Goal: Task Accomplishment & Management: Use online tool/utility

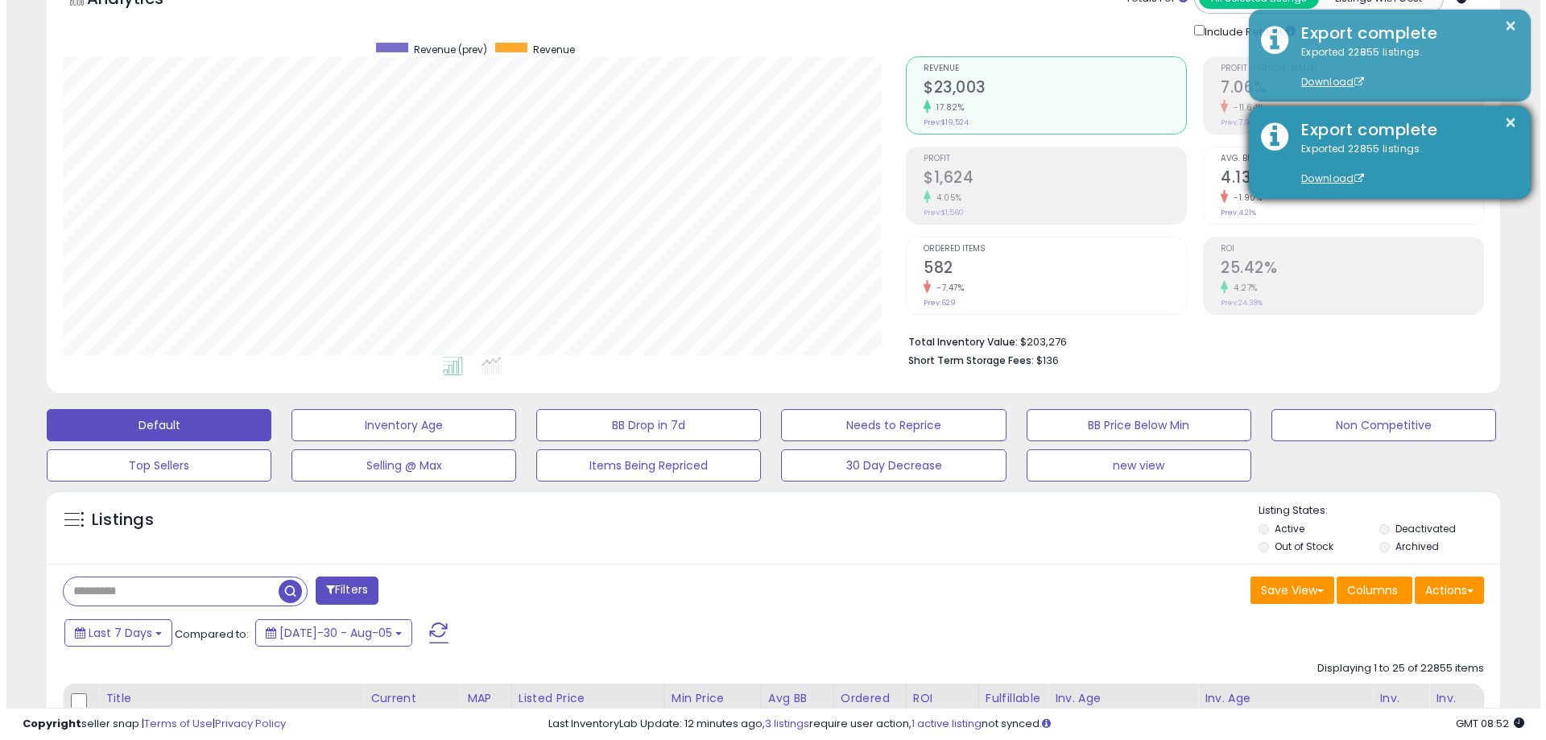
scroll to position [330, 843]
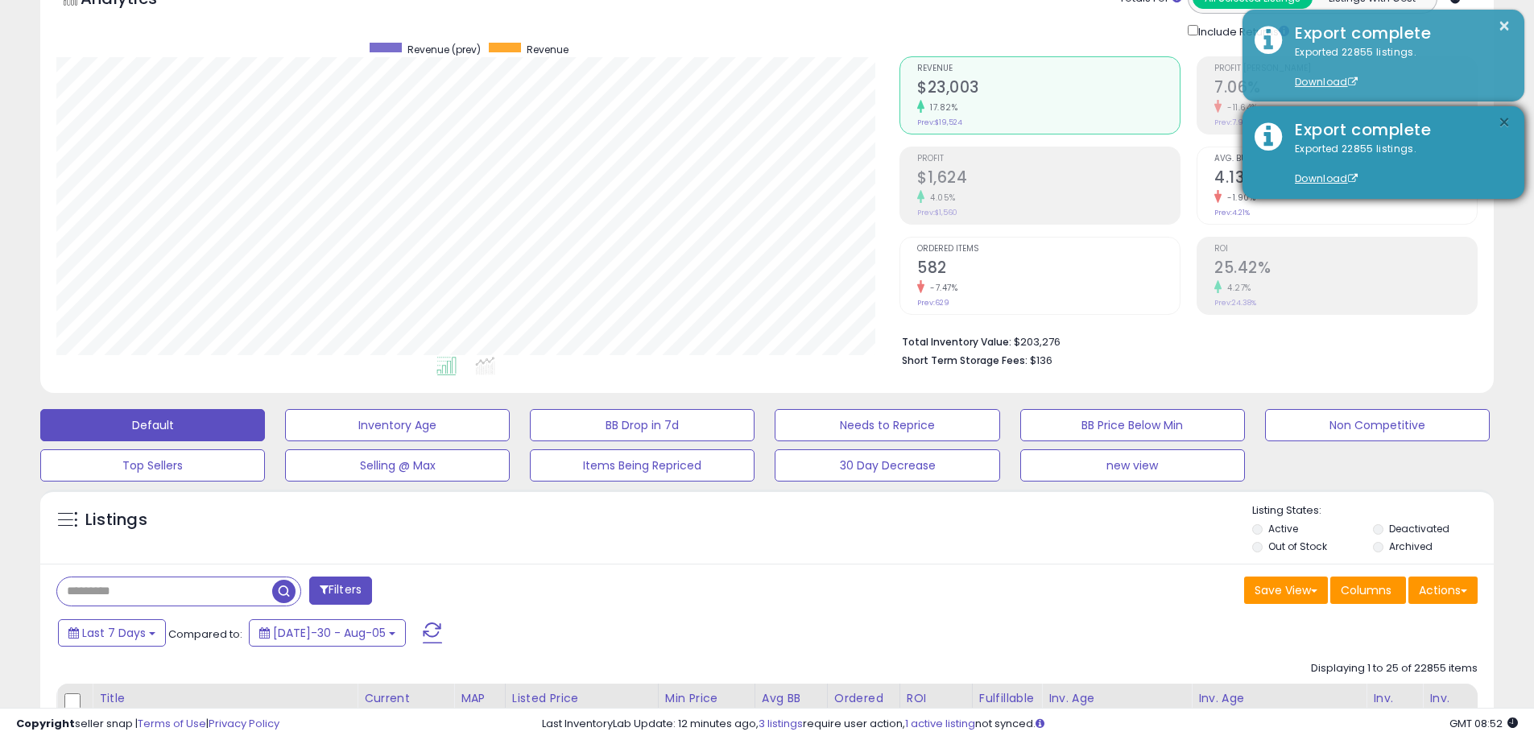
click at [1500, 118] on button "×" at bounding box center [1504, 123] width 13 height 20
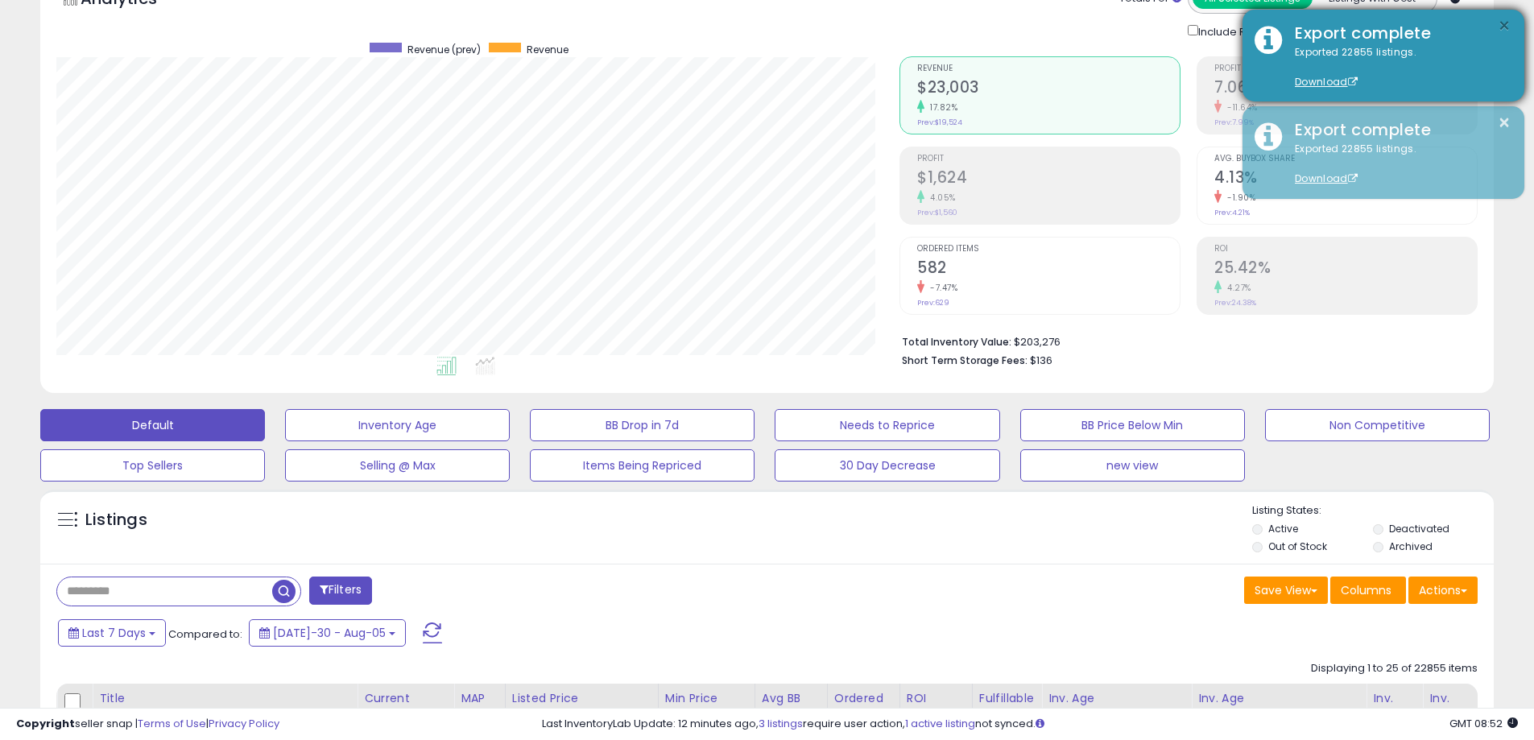
click at [1499, 21] on button "×" at bounding box center [1504, 26] width 13 height 20
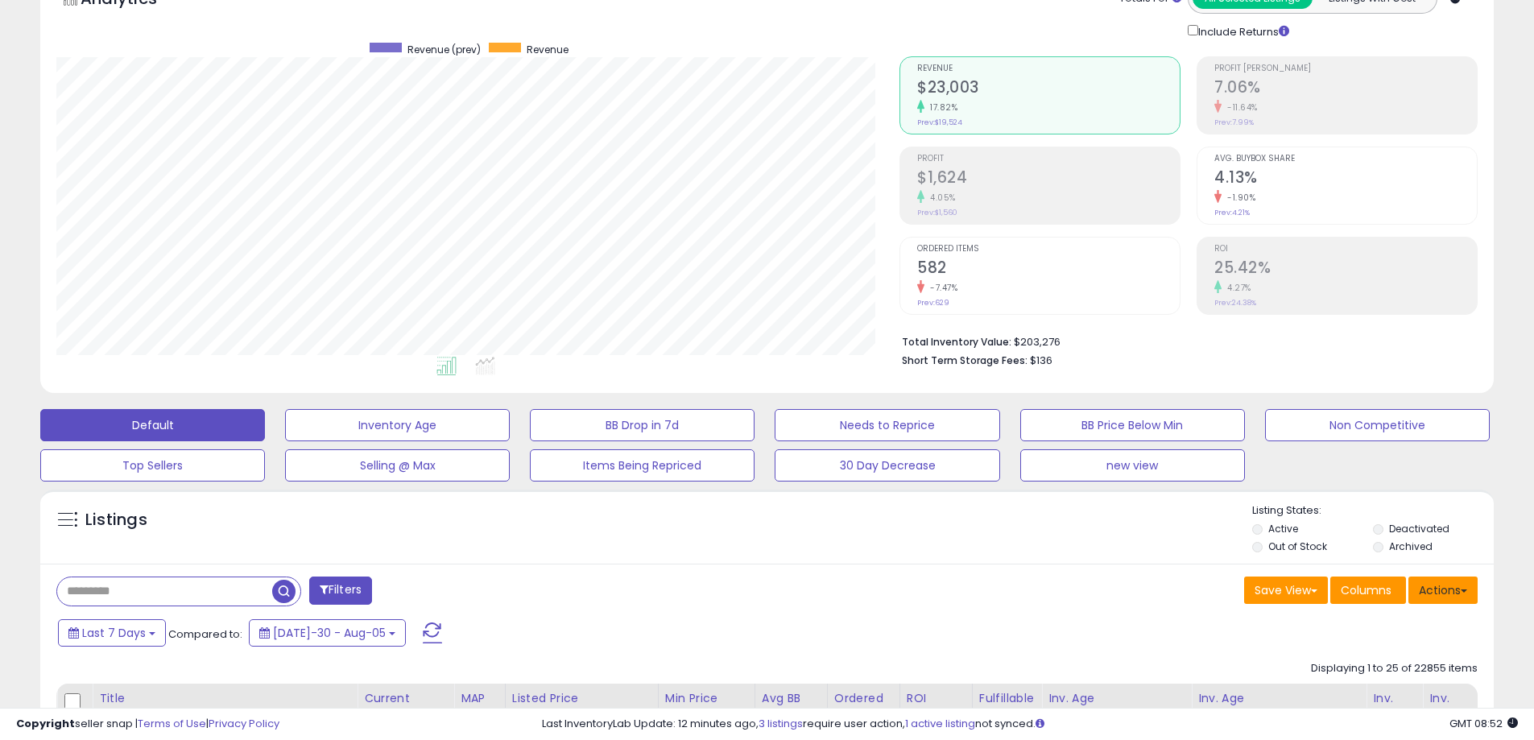
click at [1461, 578] on button "Actions" at bounding box center [1442, 589] width 69 height 27
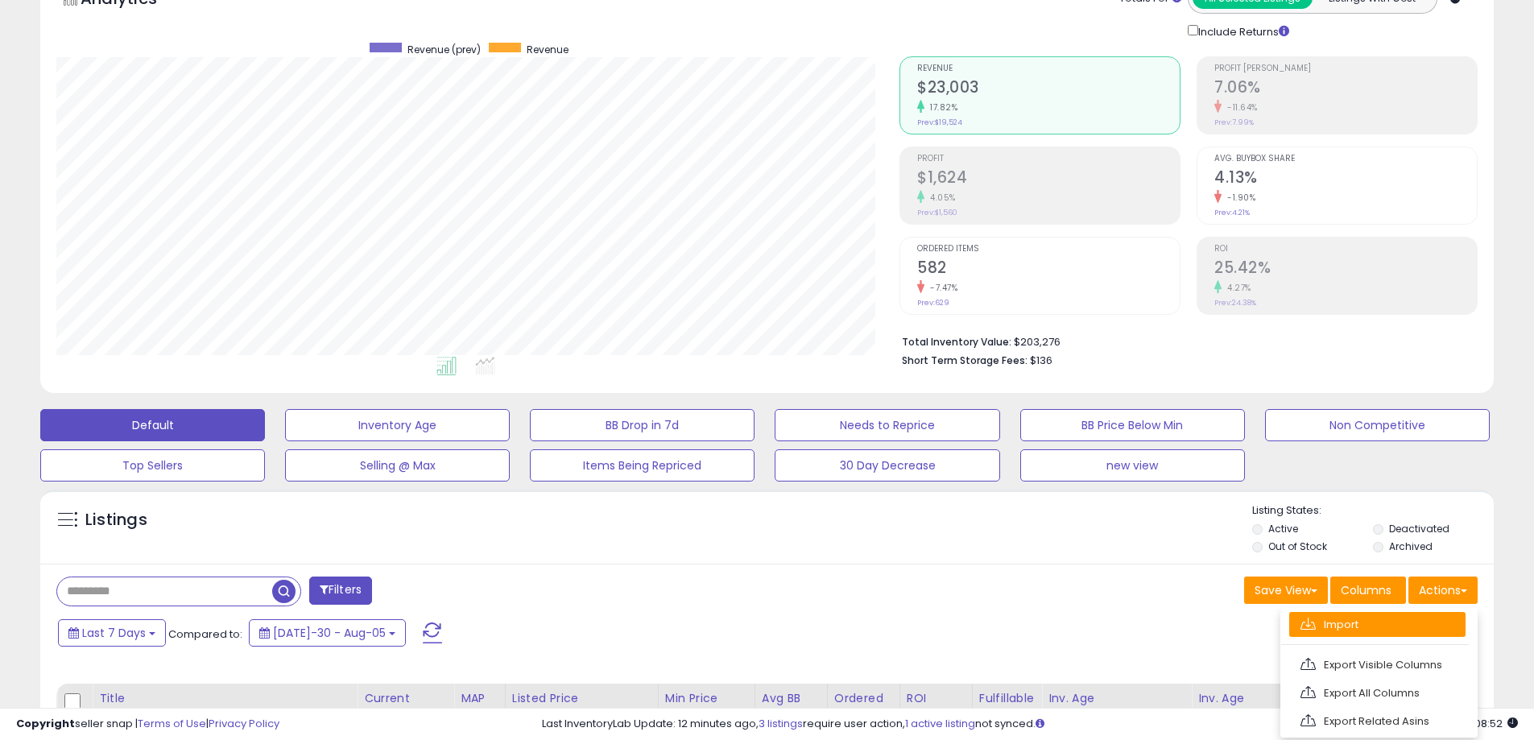
click at [1360, 635] on link "Import" at bounding box center [1377, 624] width 176 height 25
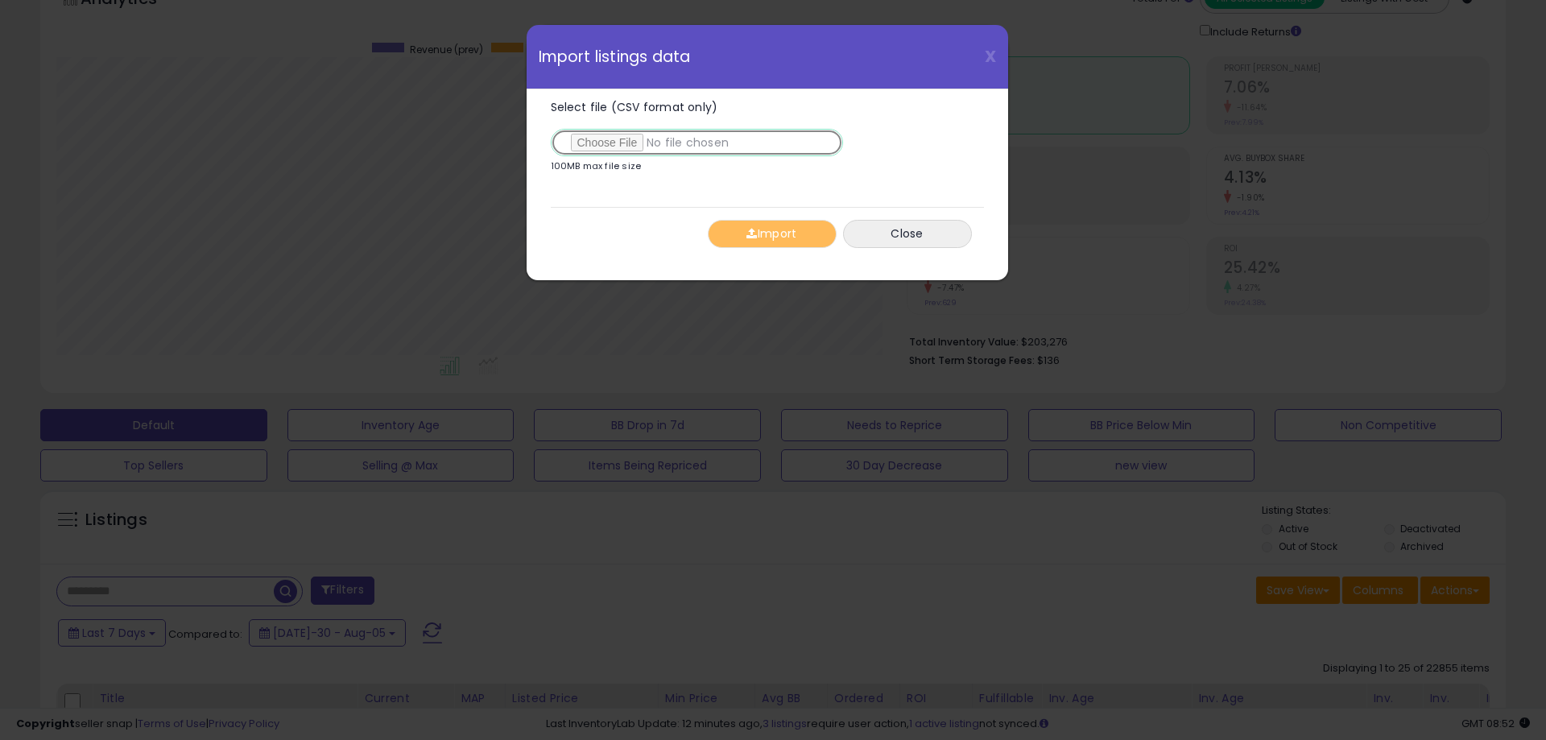
click at [627, 143] on input "Select file (CSV format only)" at bounding box center [697, 142] width 292 height 27
click at [771, 230] on button "Import" at bounding box center [772, 234] width 129 height 28
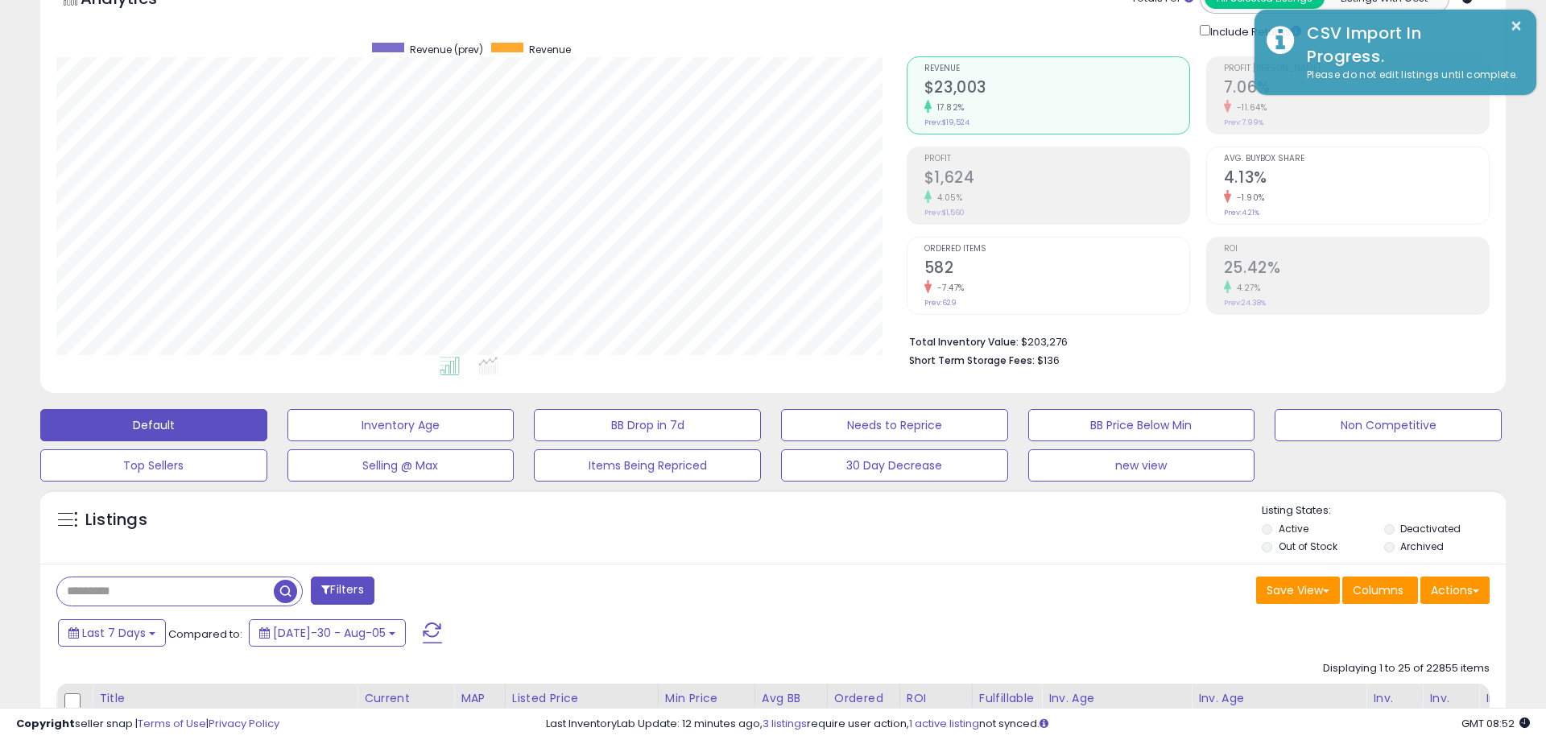
scroll to position [804834, 804321]
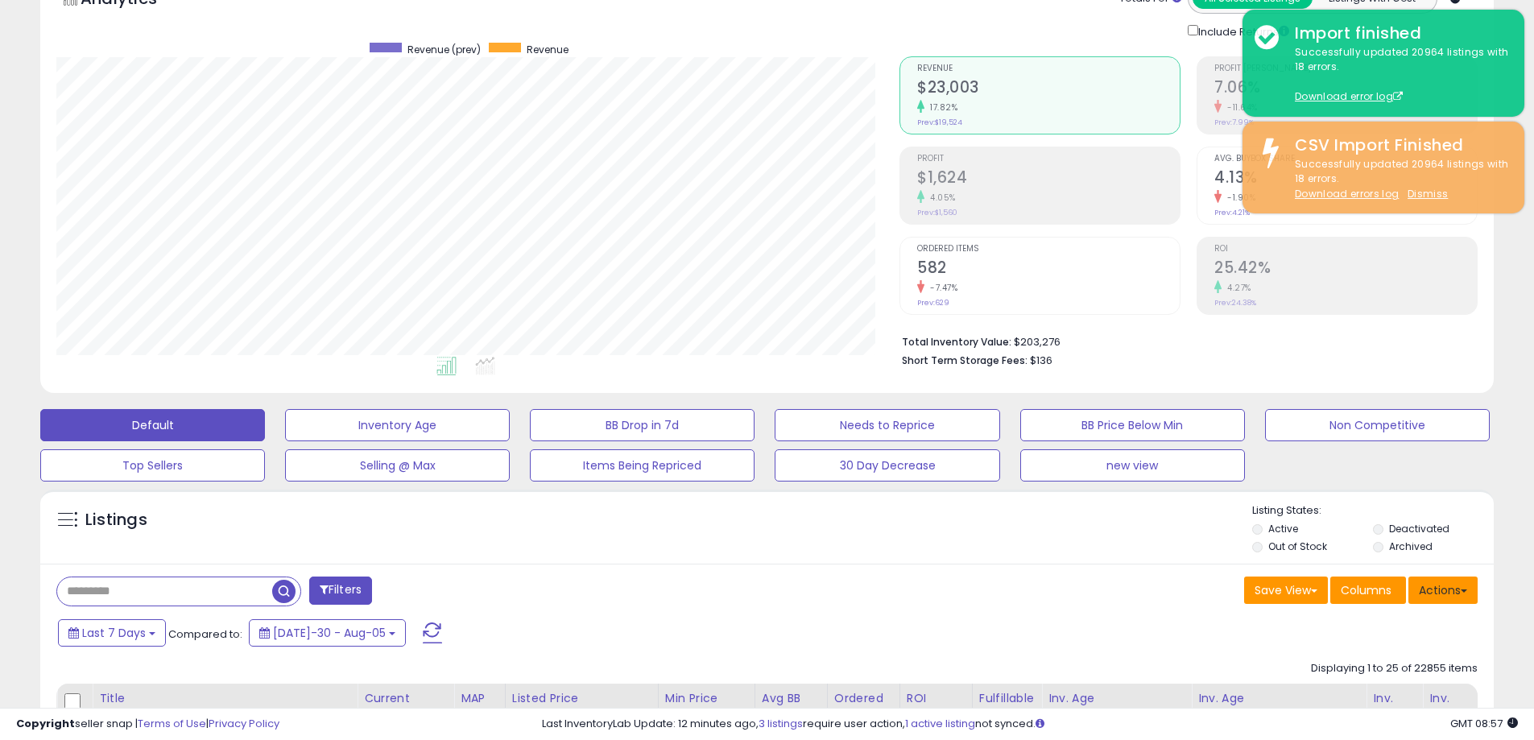
click at [1441, 584] on button "Actions" at bounding box center [1442, 589] width 69 height 27
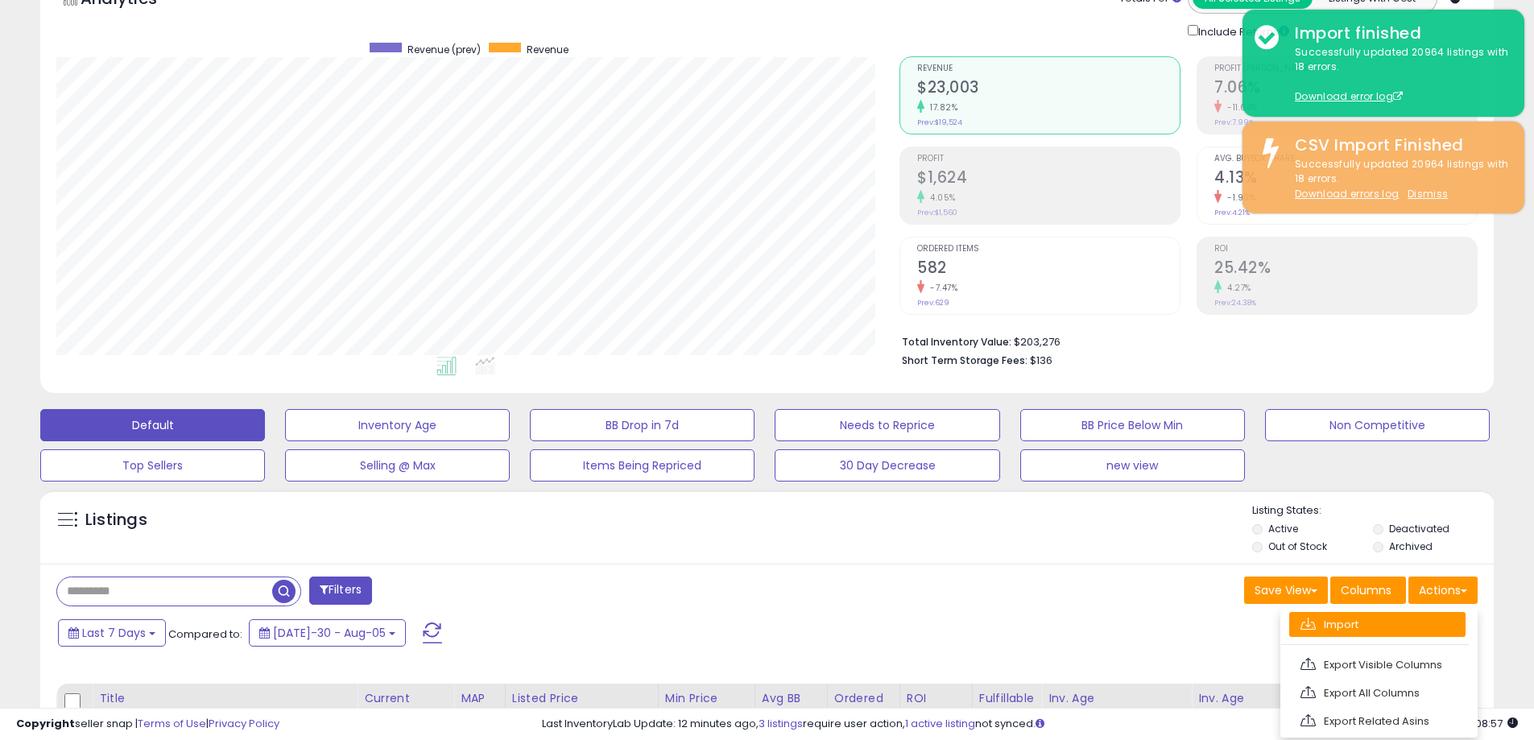
click at [1329, 623] on link "Import" at bounding box center [1377, 624] width 176 height 25
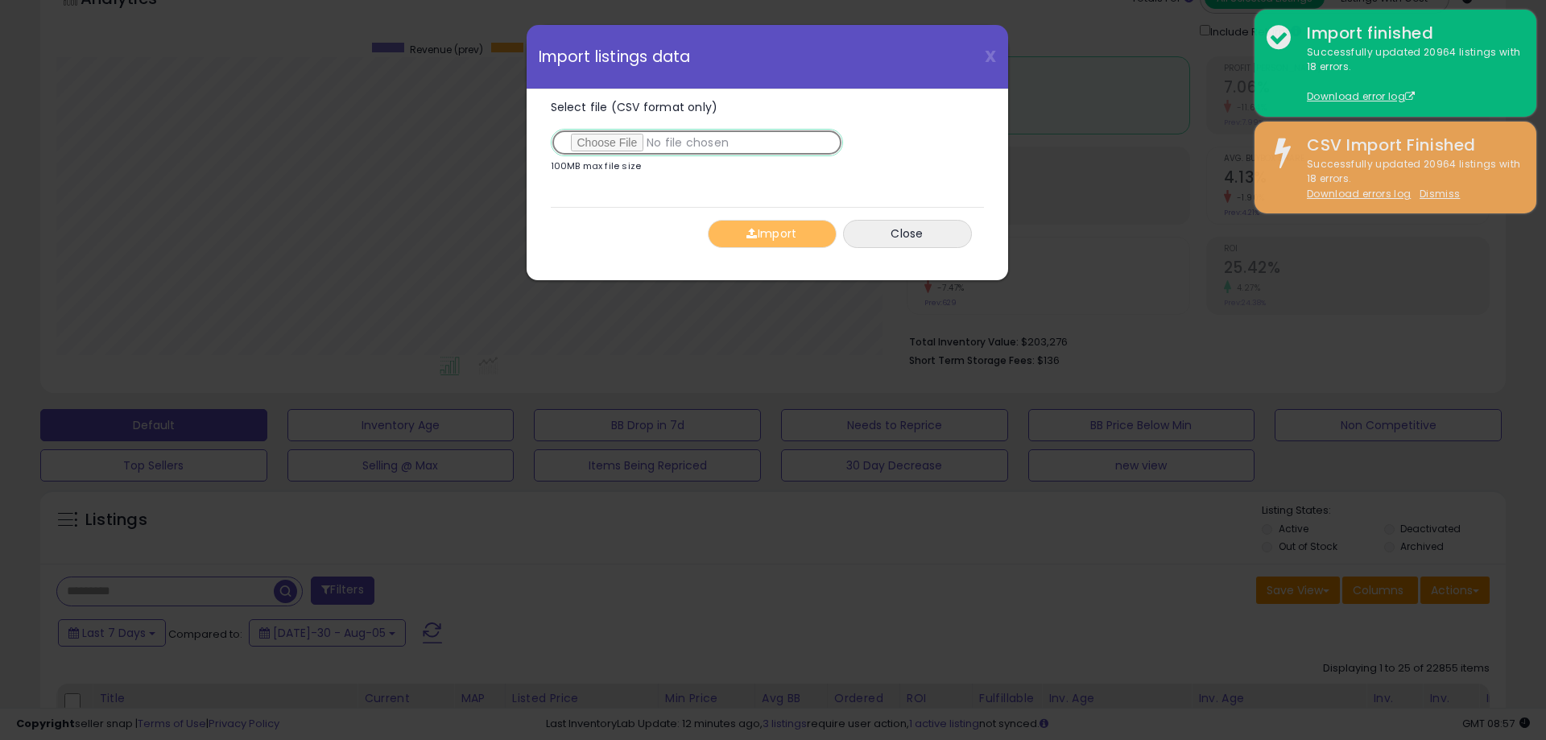
click at [615, 146] on input "Select file (CSV format only)" at bounding box center [697, 142] width 292 height 27
type input "**********"
click at [771, 231] on button "Import" at bounding box center [772, 234] width 129 height 28
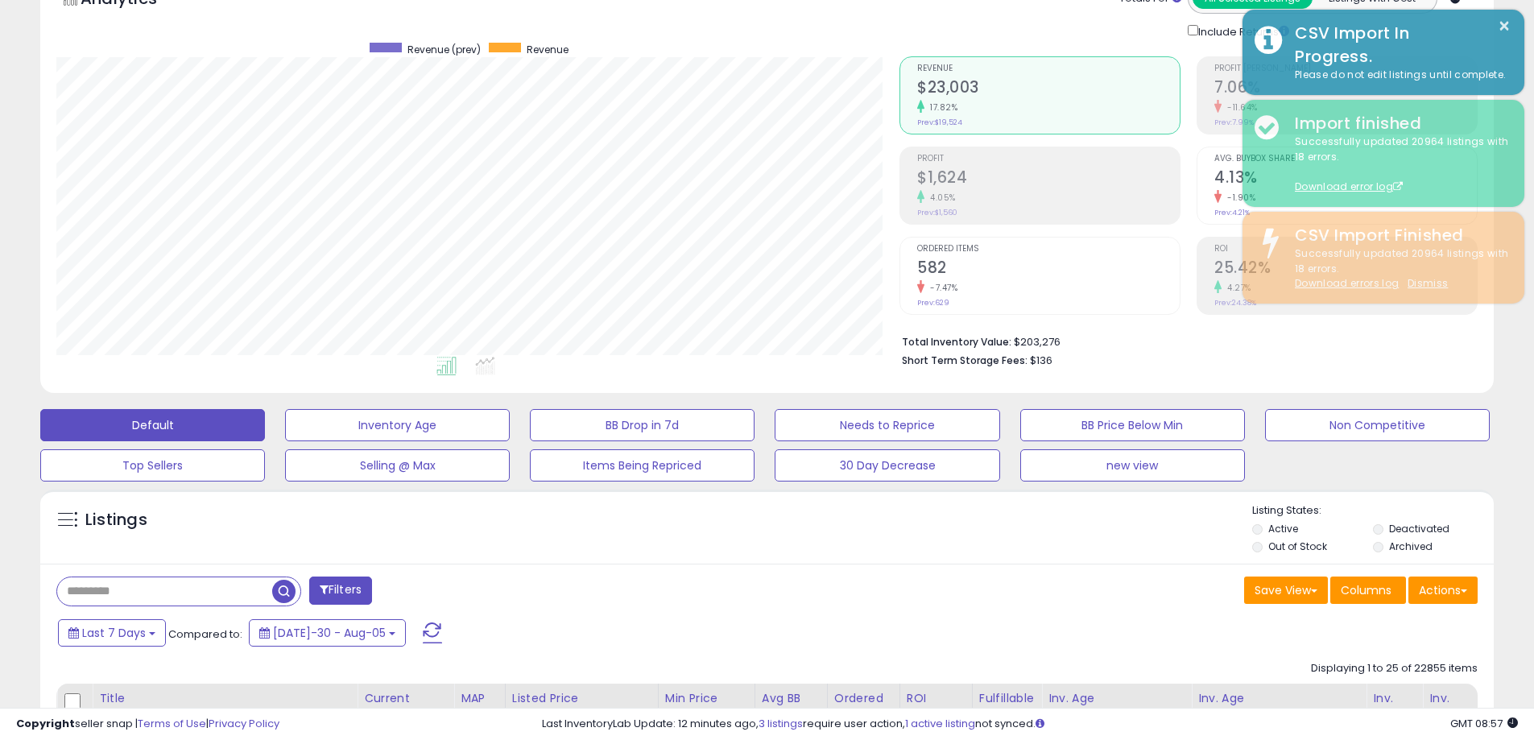
scroll to position [804834, 804321]
